Goal: Task Accomplishment & Management: Manage account settings

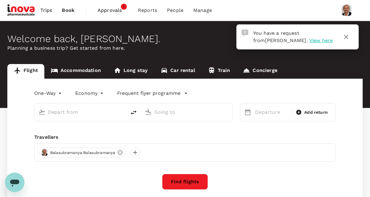
type input "roundtrip"
type input "Singapore Changi (SIN)"
type input "Suvarnabhumi Intl (BKK)"
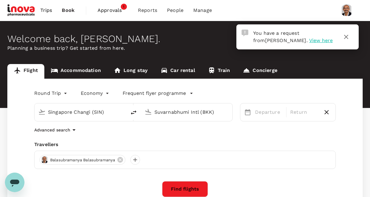
click at [309, 40] on span "View here" at bounding box center [321, 41] width 24 height 6
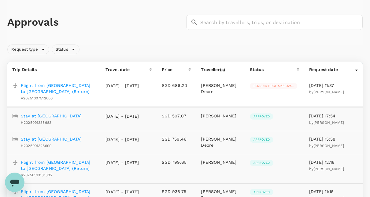
scroll to position [31, 0]
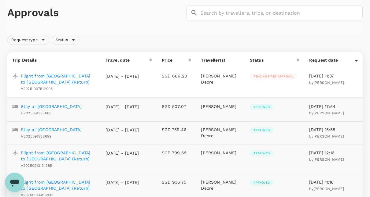
click at [65, 76] on p "Flight from [GEOGRAPHIC_DATA] to [GEOGRAPHIC_DATA] (Return)" at bounding box center [58, 79] width 75 height 12
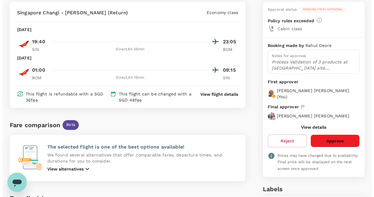
scroll to position [61, 0]
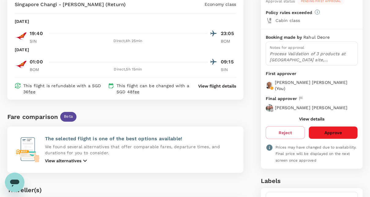
click at [319, 120] on button "View details" at bounding box center [311, 119] width 25 height 5
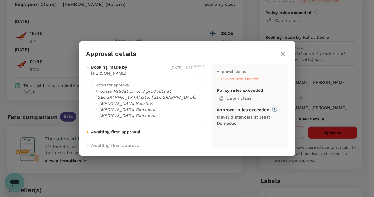
click at [285, 55] on icon "button" at bounding box center [282, 53] width 7 height 7
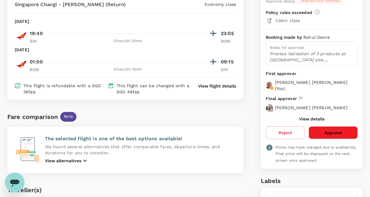
click at [338, 130] on button "Approve" at bounding box center [332, 133] width 49 height 13
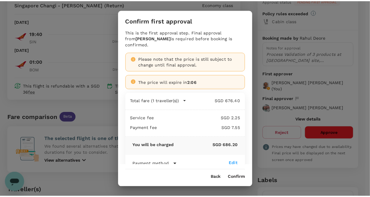
scroll to position [8, 0]
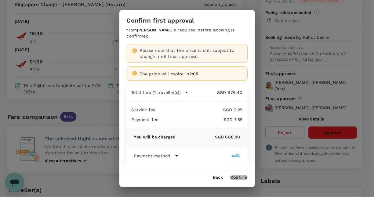
click at [242, 177] on button "Confirm" at bounding box center [239, 177] width 17 height 5
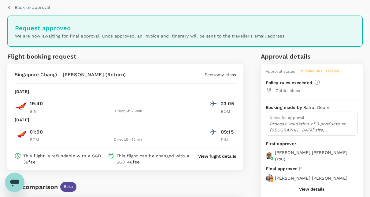
scroll to position [0, 0]
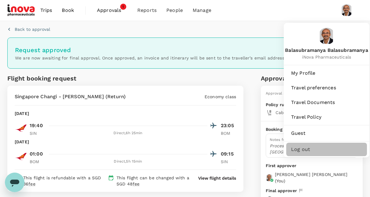
drag, startPoint x: 302, startPoint y: 150, endPoint x: 304, endPoint y: 147, distance: 3.3
click at [304, 147] on span "Log out" at bounding box center [326, 149] width 71 height 7
